Goal: Communication & Community: Answer question/provide support

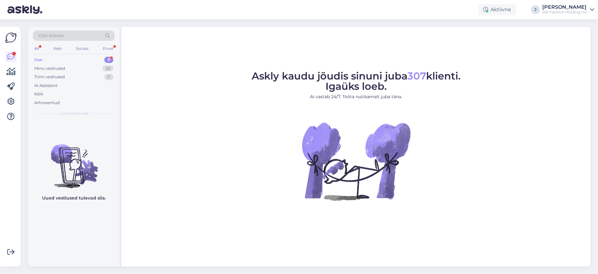
click at [101, 57] on div "Uus 0" at bounding box center [74, 59] width 82 height 9
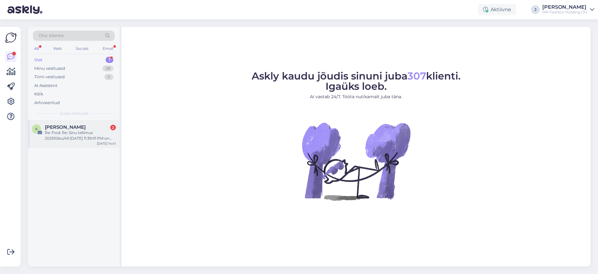
click at [110, 126] on div "[PERSON_NAME] 2" at bounding box center [80, 127] width 71 height 6
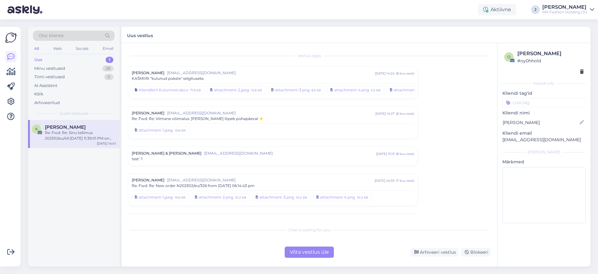
scroll to position [1463, 0]
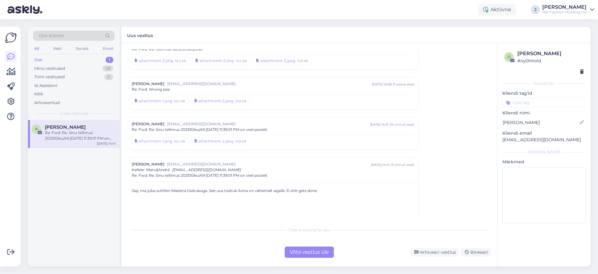
click at [310, 258] on div "Vestlus algas [PERSON_NAME] [EMAIL_ADDRESS][DOMAIN_NAME] [DATE] 14:24 ( 8 kuu e…" at bounding box center [310, 154] width 376 height 223
click at [230, 193] on p "Jap, ma juba suhtlen Maestra tüdrukuga. See uus tüdruk Arina on vähemalt asjali…" at bounding box center [273, 191] width 283 height 6
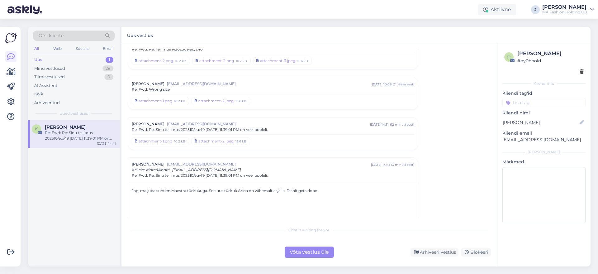
click at [229, 193] on p "Jap, ma juba suhtlen Maestra tüdrukuga. See uus tüdruk Arina on vähemalt asjali…" at bounding box center [273, 191] width 283 height 6
click at [312, 249] on div "Võta vestlus üle" at bounding box center [309, 251] width 49 height 11
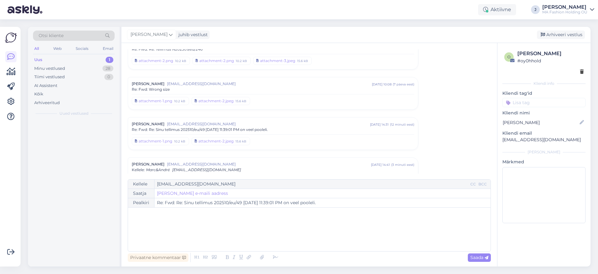
scroll to position [1571, 0]
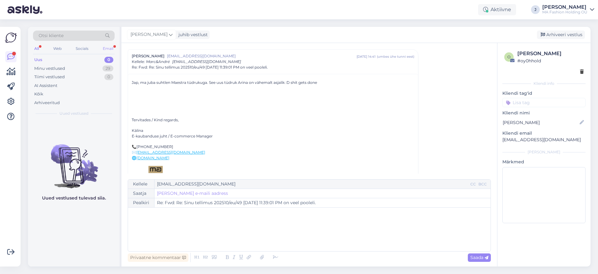
click at [103, 48] on div "Email" at bounding box center [108, 49] width 13 height 8
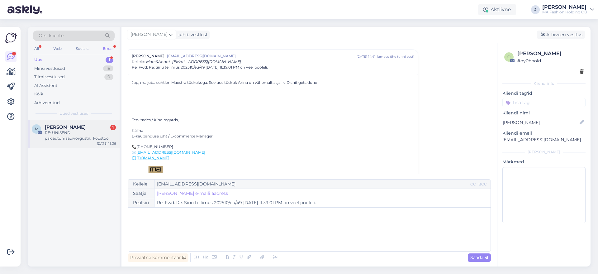
click at [83, 141] on div "M [PERSON_NAME] 1 RE: UNISEND pakiautomaadivõrgustik_koostöö [DATE] 15:36" at bounding box center [74, 134] width 92 height 28
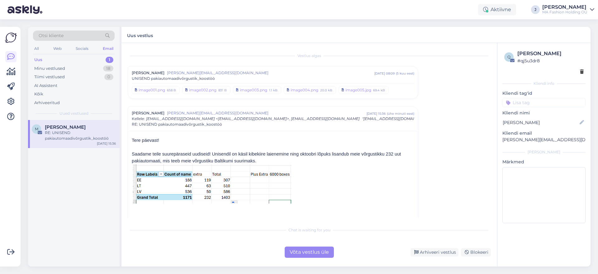
click at [301, 252] on div "Võta vestlus üle" at bounding box center [309, 251] width 49 height 11
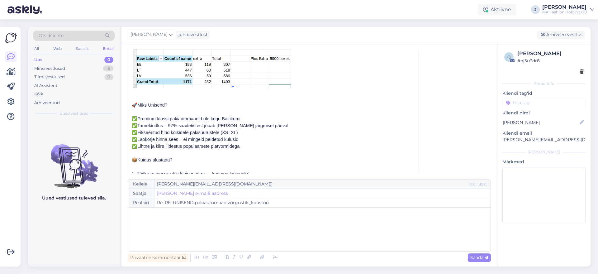
scroll to position [174, 0]
